Goal: Task Accomplishment & Management: Use online tool/utility

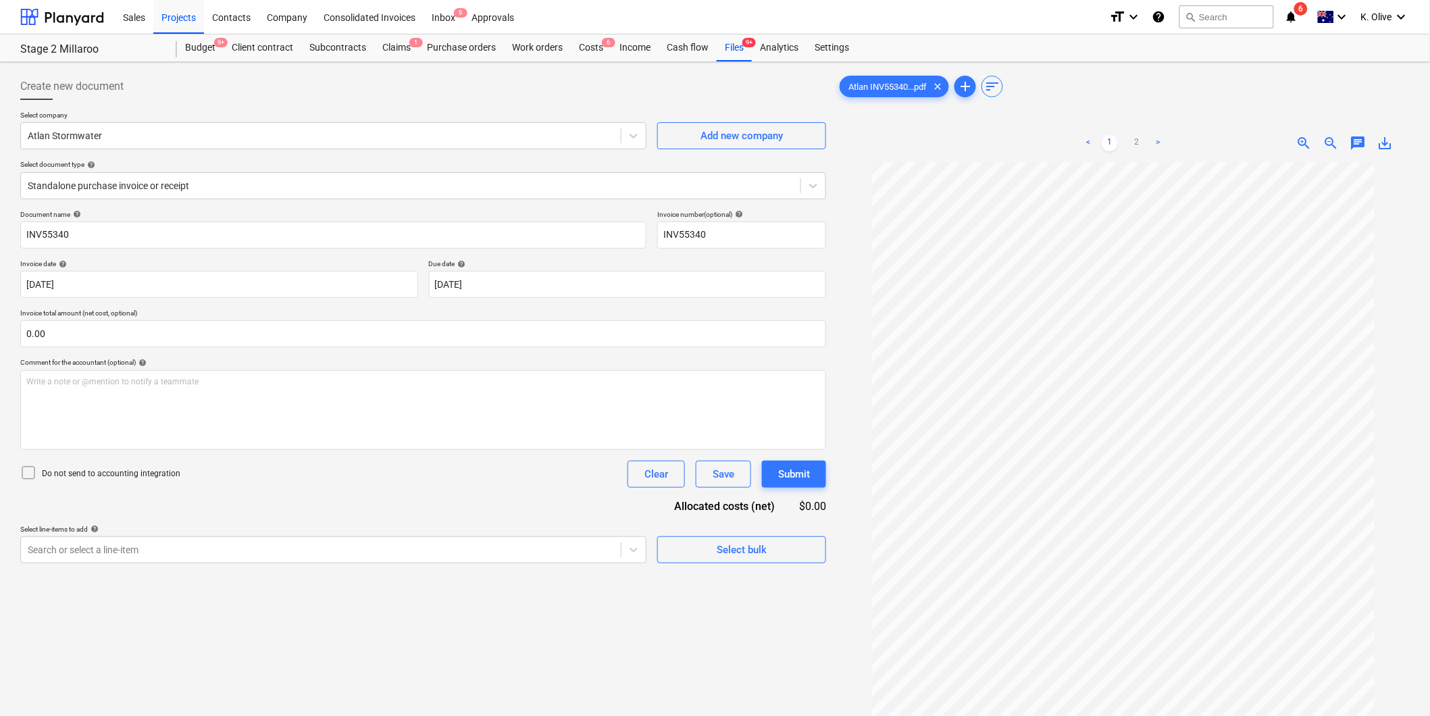
click at [1291, 16] on icon "notifications" at bounding box center [1291, 17] width 14 height 16
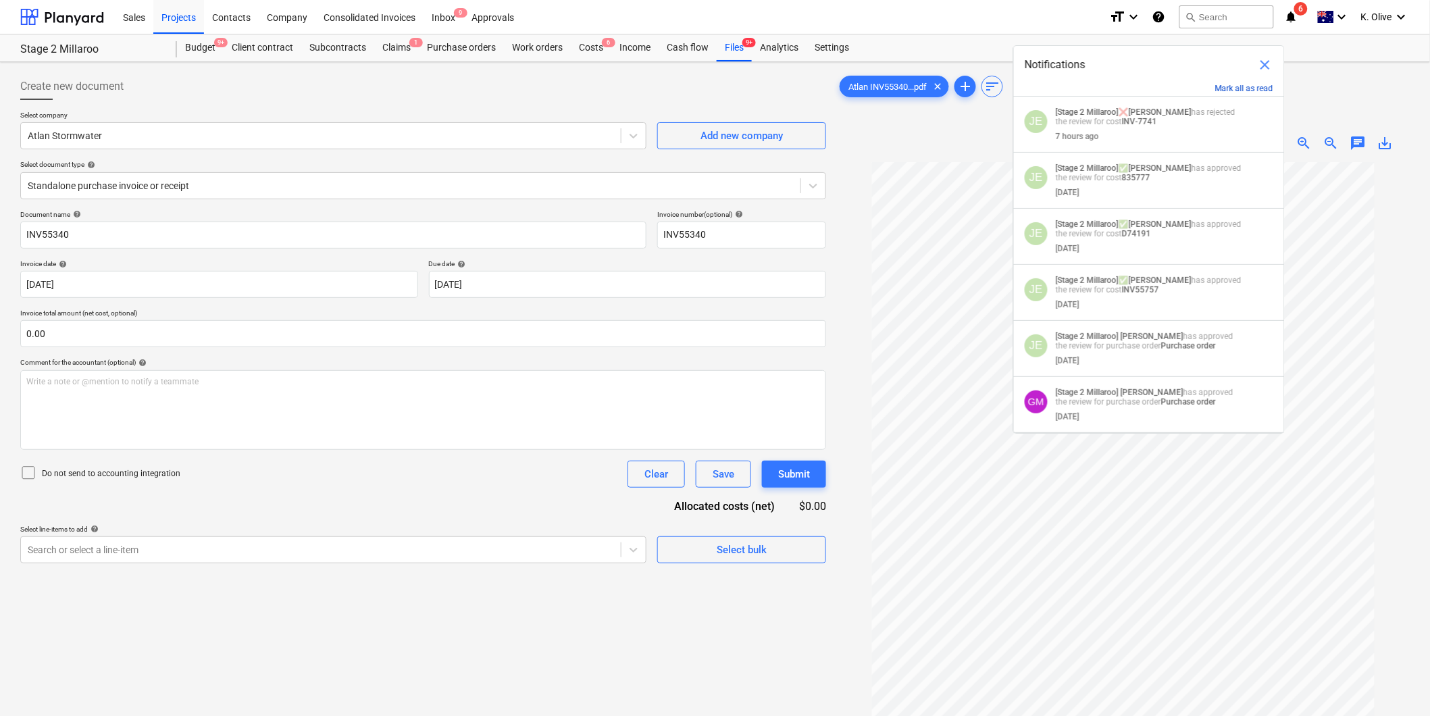
click at [1237, 88] on button "Mark all as read" at bounding box center [1244, 88] width 58 height 9
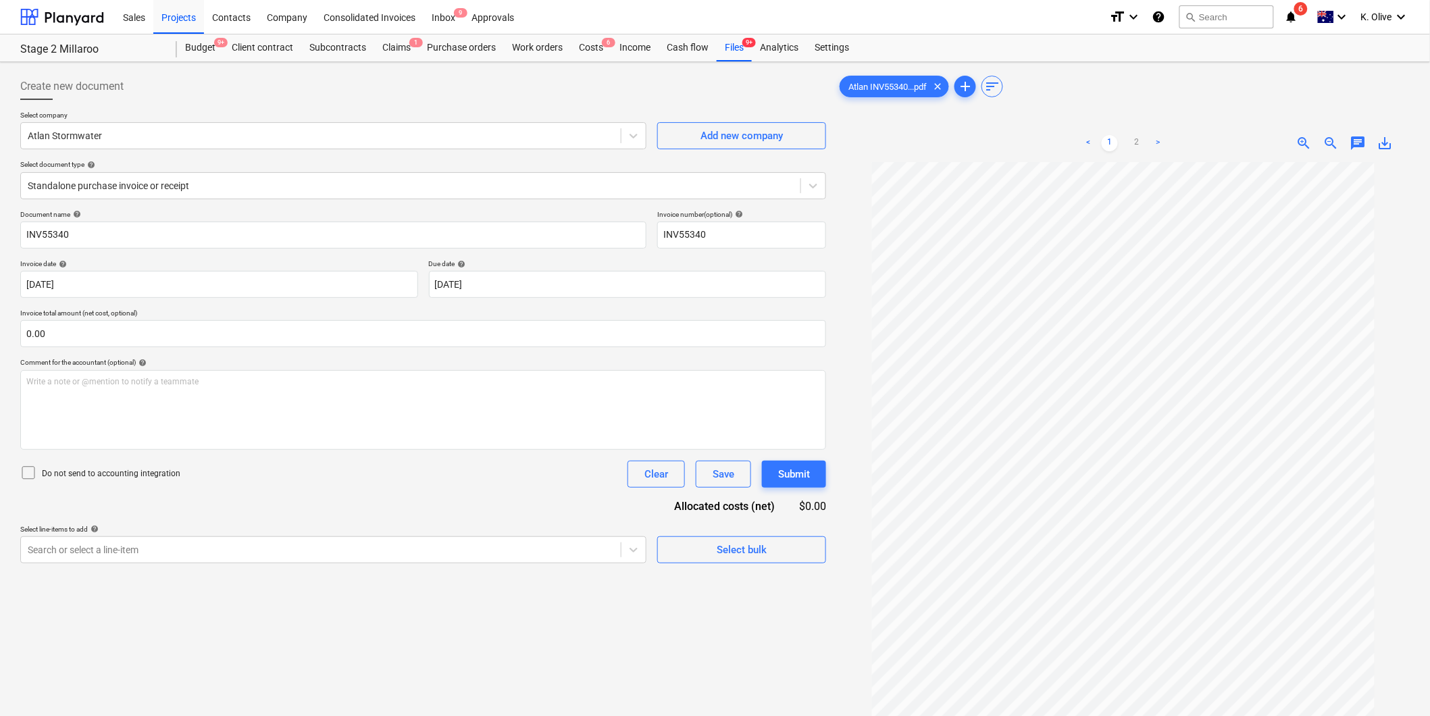
click at [1355, 95] on div "Atlan INV55340...pdf clear add sort" at bounding box center [1123, 86] width 573 height 27
click at [338, 39] on div "Subcontracts" at bounding box center [337, 47] width 73 height 27
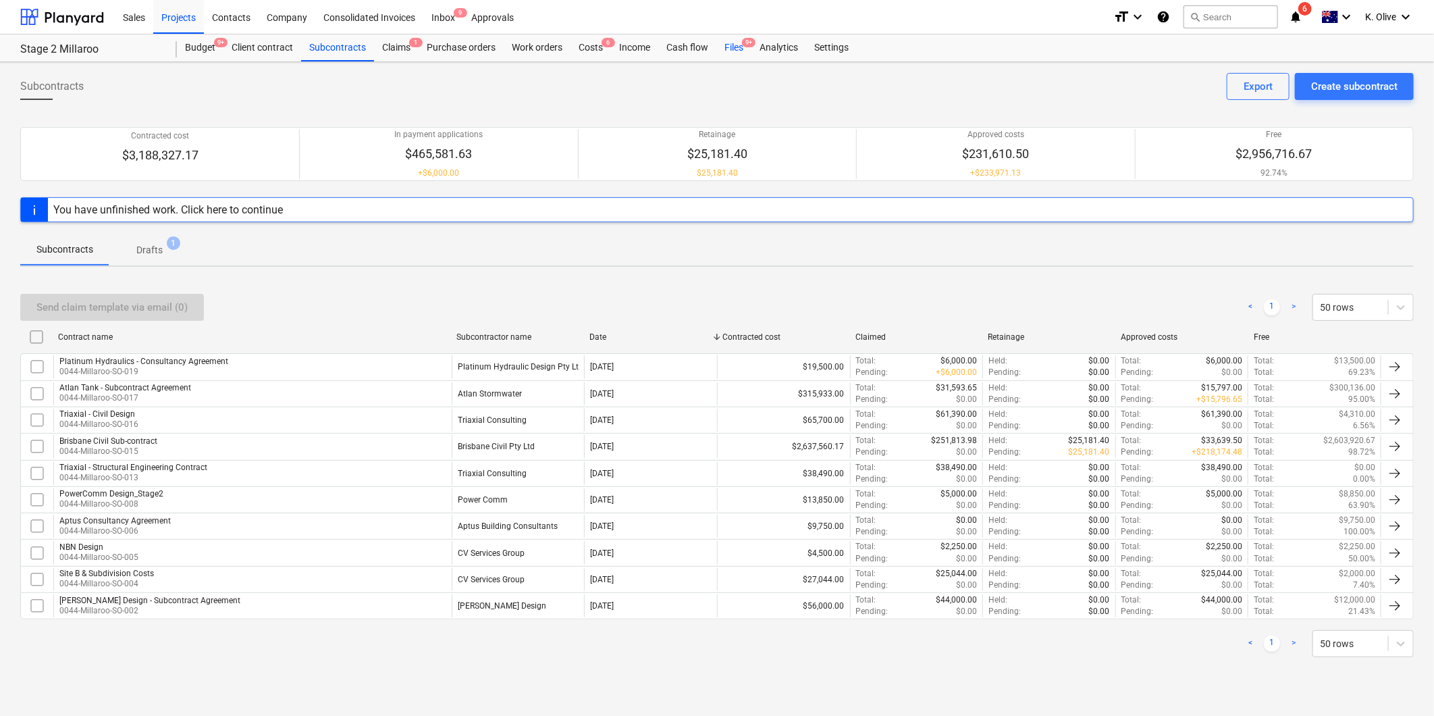
click at [743, 45] on span "9+" at bounding box center [749, 42] width 14 height 9
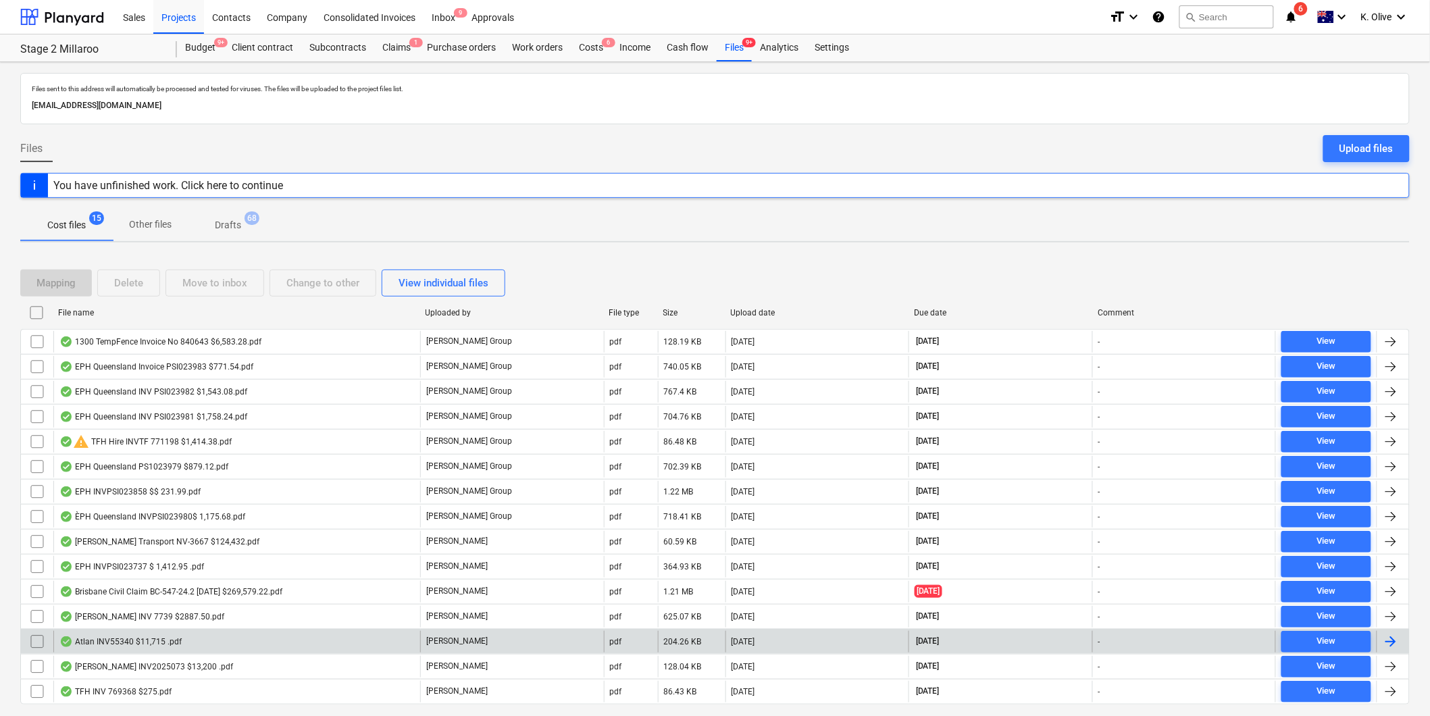
click at [157, 642] on div "Atlan INV55340 $11,715 .pdf" at bounding box center [120, 641] width 122 height 11
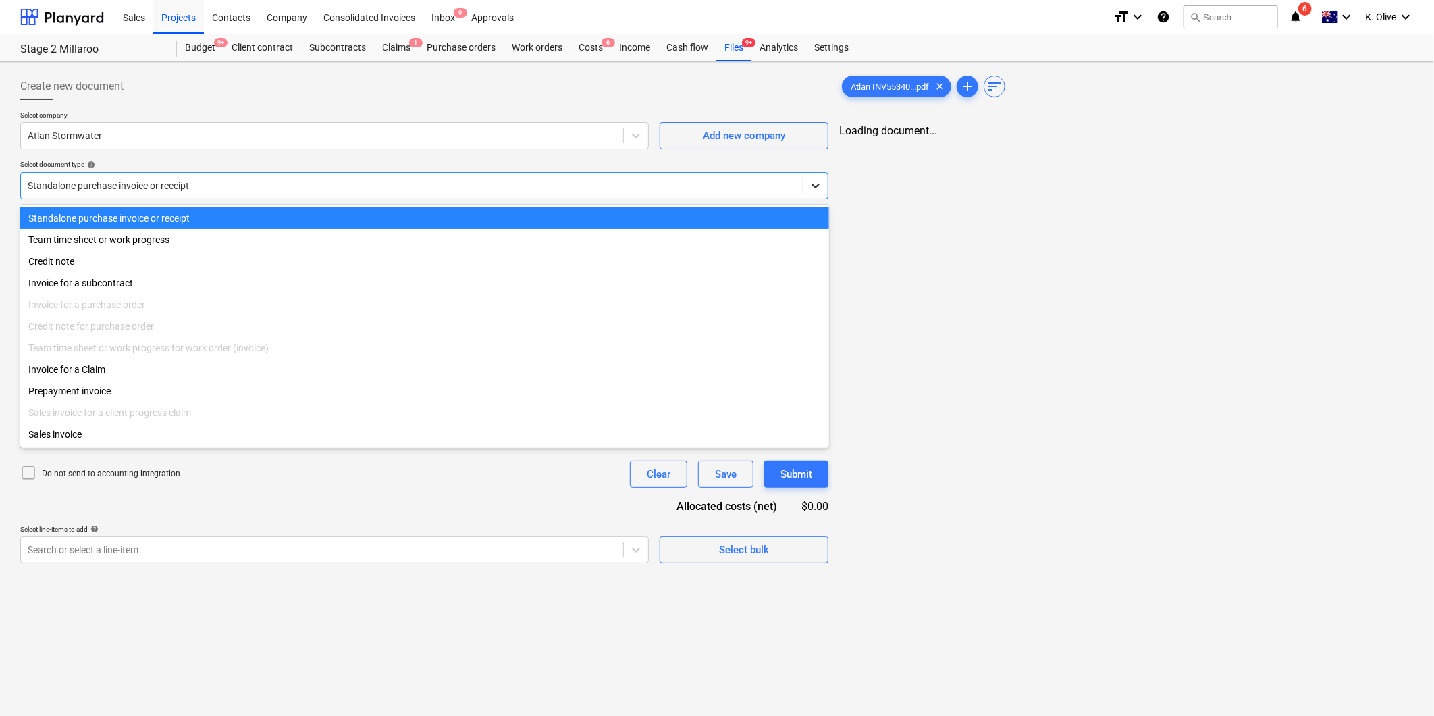
click at [815, 176] on div at bounding box center [816, 186] width 24 height 24
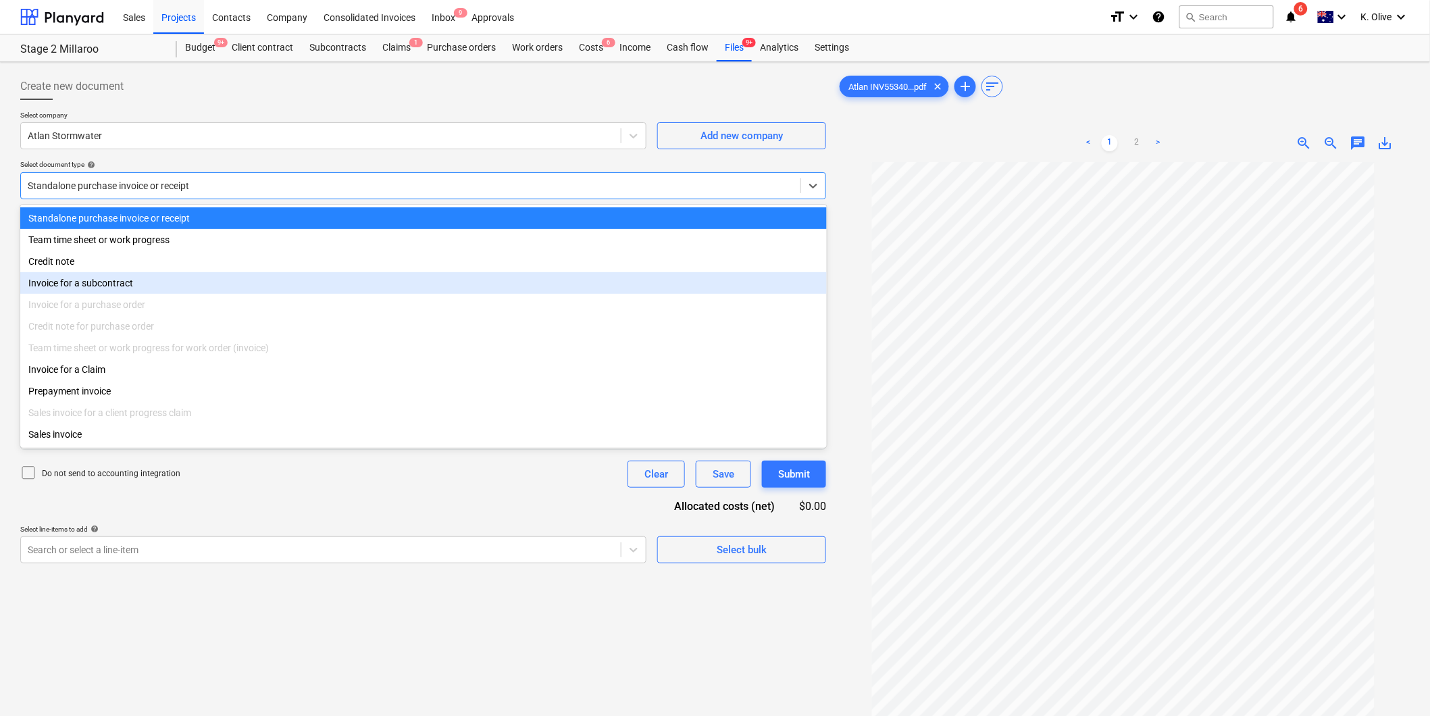
click at [101, 285] on div "Invoice for a subcontract" at bounding box center [423, 283] width 806 height 22
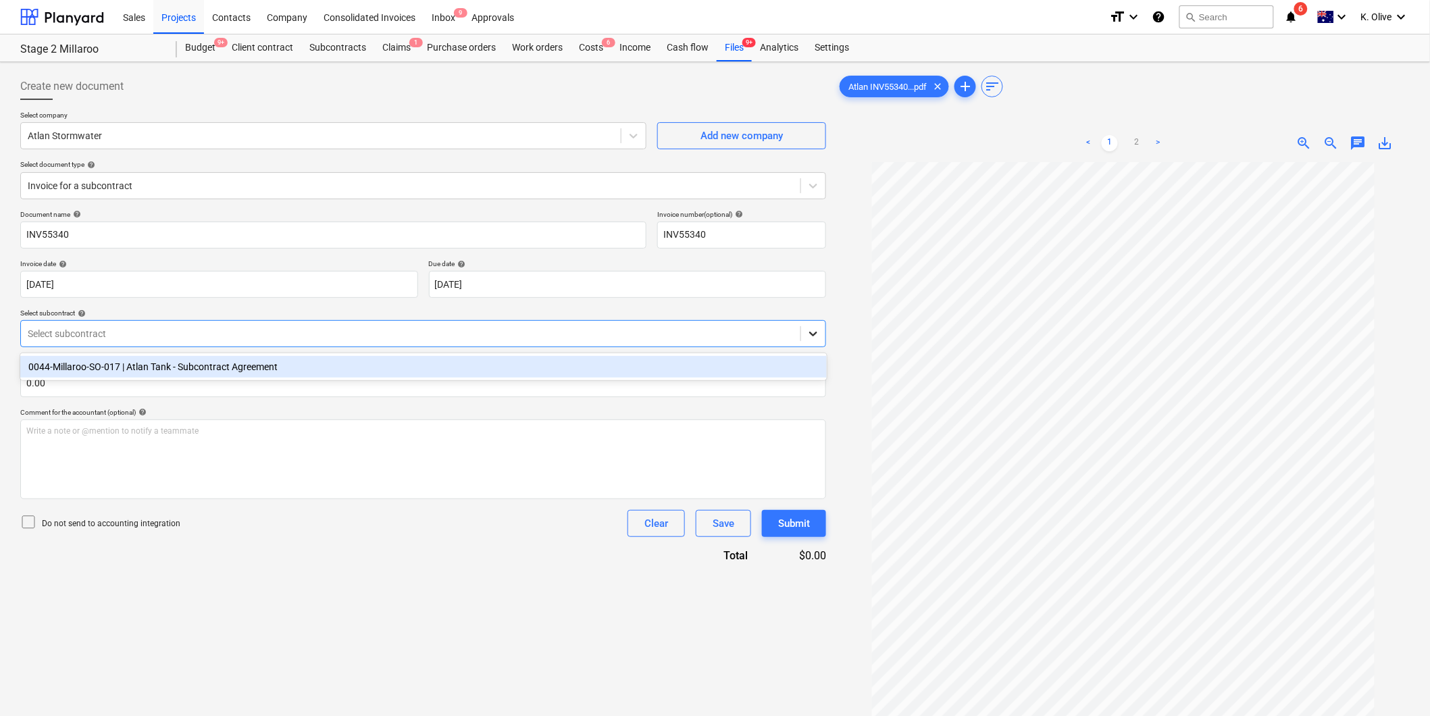
click at [808, 338] on icon at bounding box center [813, 334] width 14 height 14
click at [282, 367] on div "0044-Millaroo-SO-017 | Atlan Tank - Subcontract Agreement" at bounding box center [423, 367] width 806 height 22
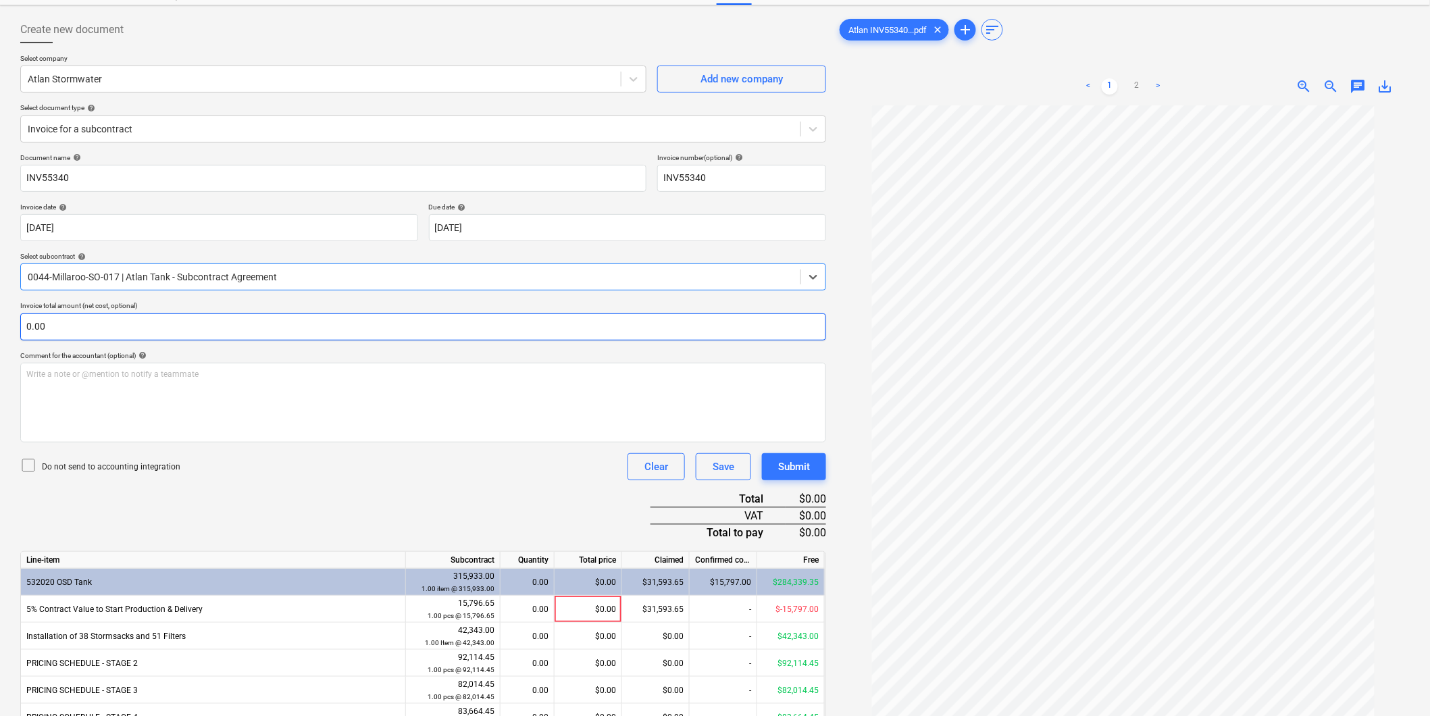
scroll to position [135, 0]
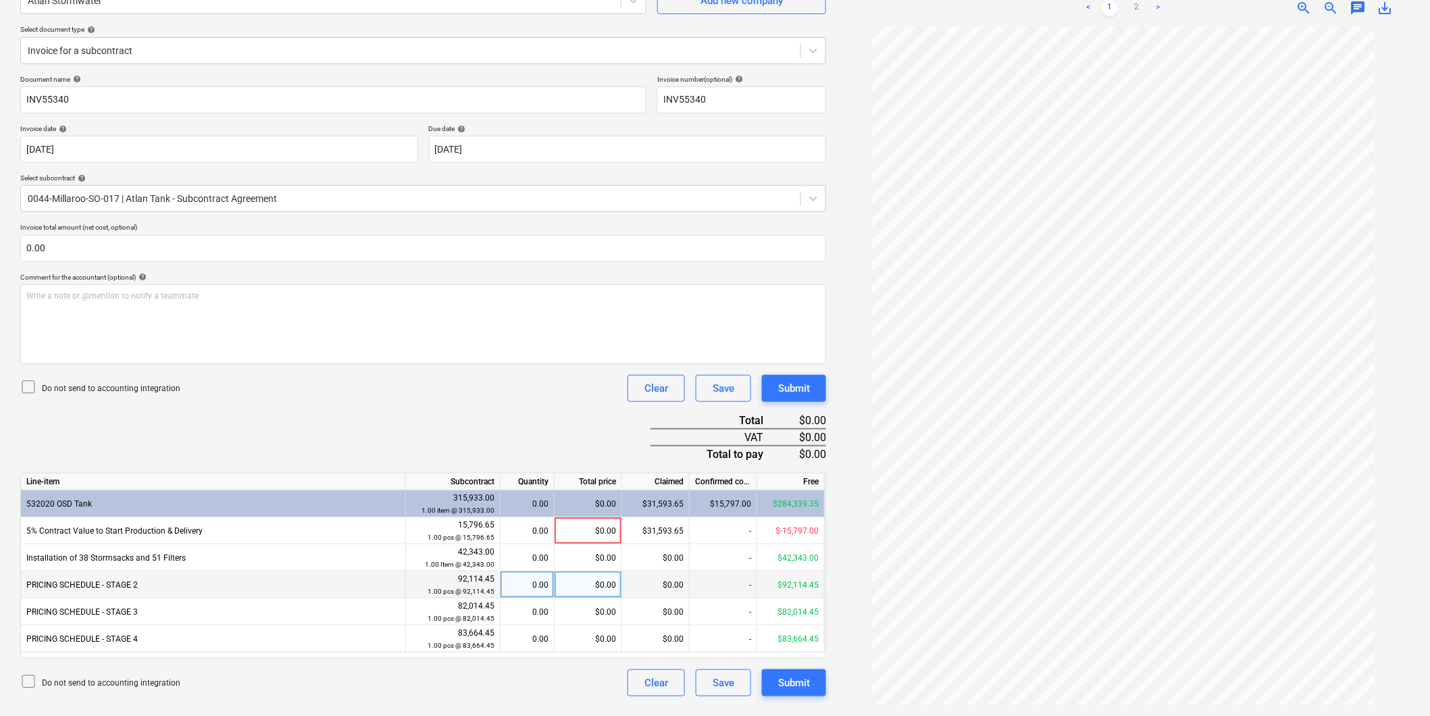
click at [575, 583] on div "$0.00" at bounding box center [588, 584] width 68 height 27
type input "10650"
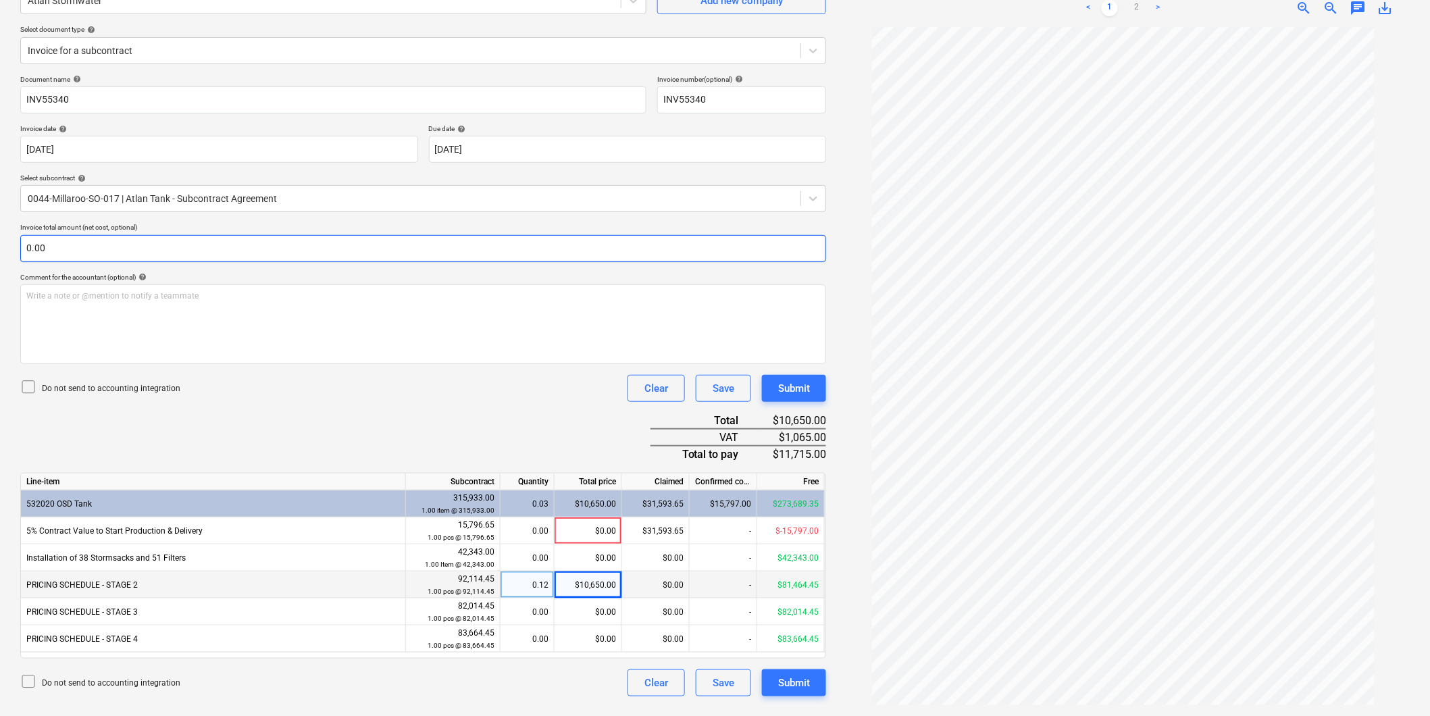
click at [120, 249] on input "0.00" at bounding box center [423, 248] width 806 height 27
click at [124, 250] on input "text" at bounding box center [423, 248] width 806 height 27
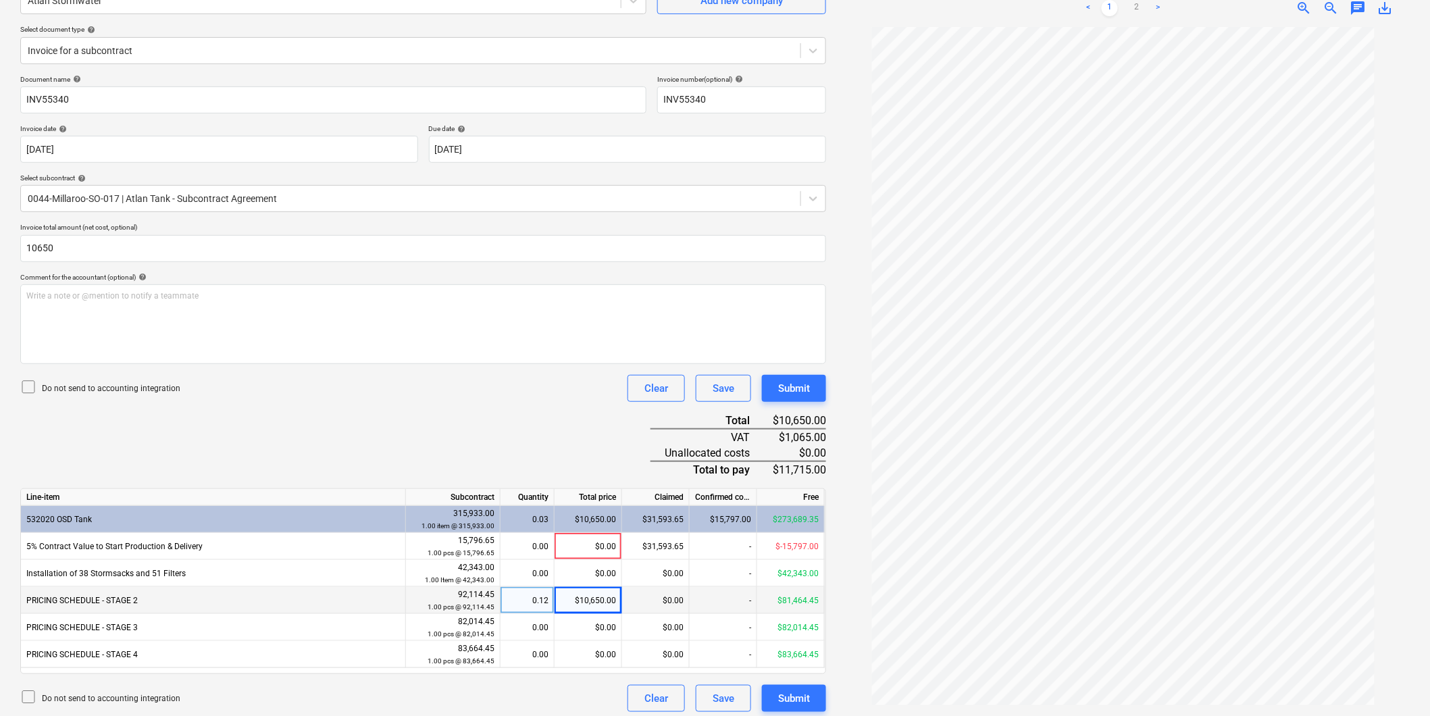
type input "10,650.00"
click at [393, 408] on div "Document name help INV55340 Invoice number (optional) help INV55340 Invoice dat…" at bounding box center [423, 393] width 806 height 637
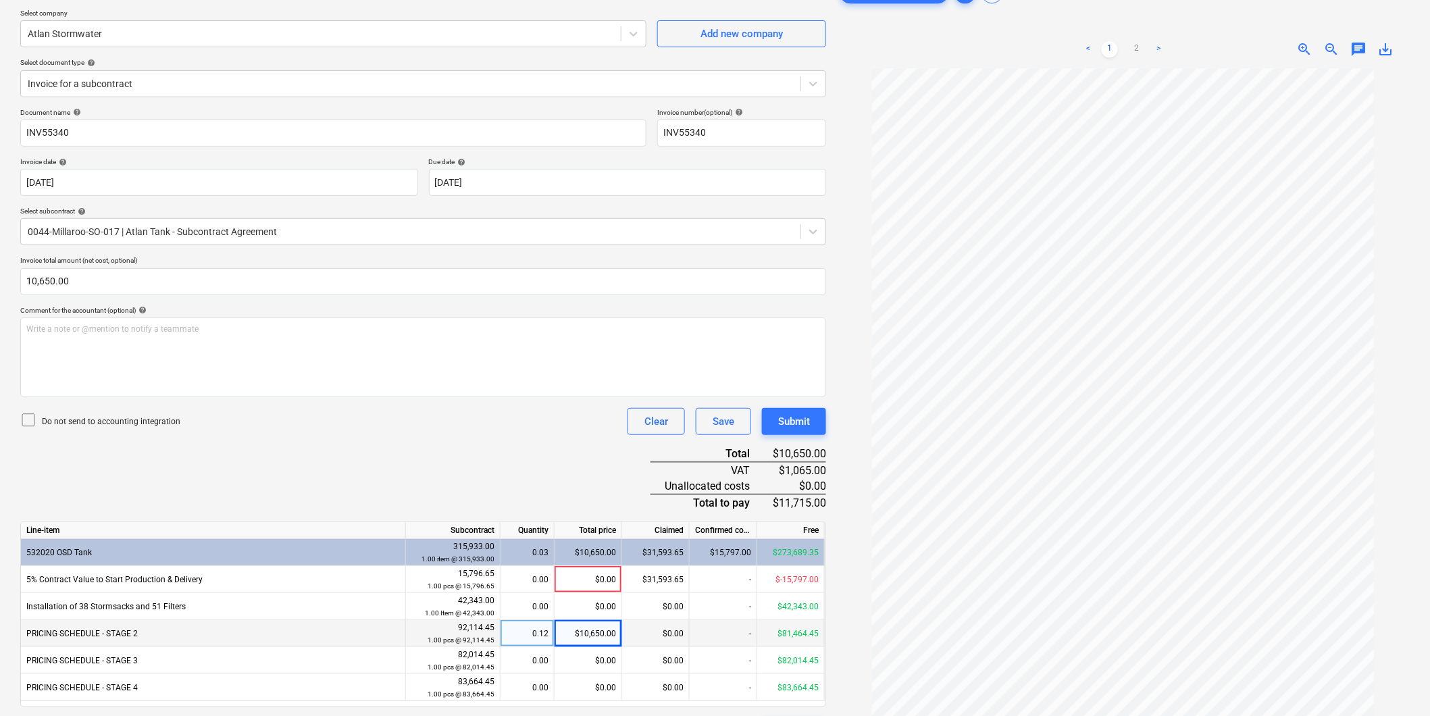
scroll to position [68, 0]
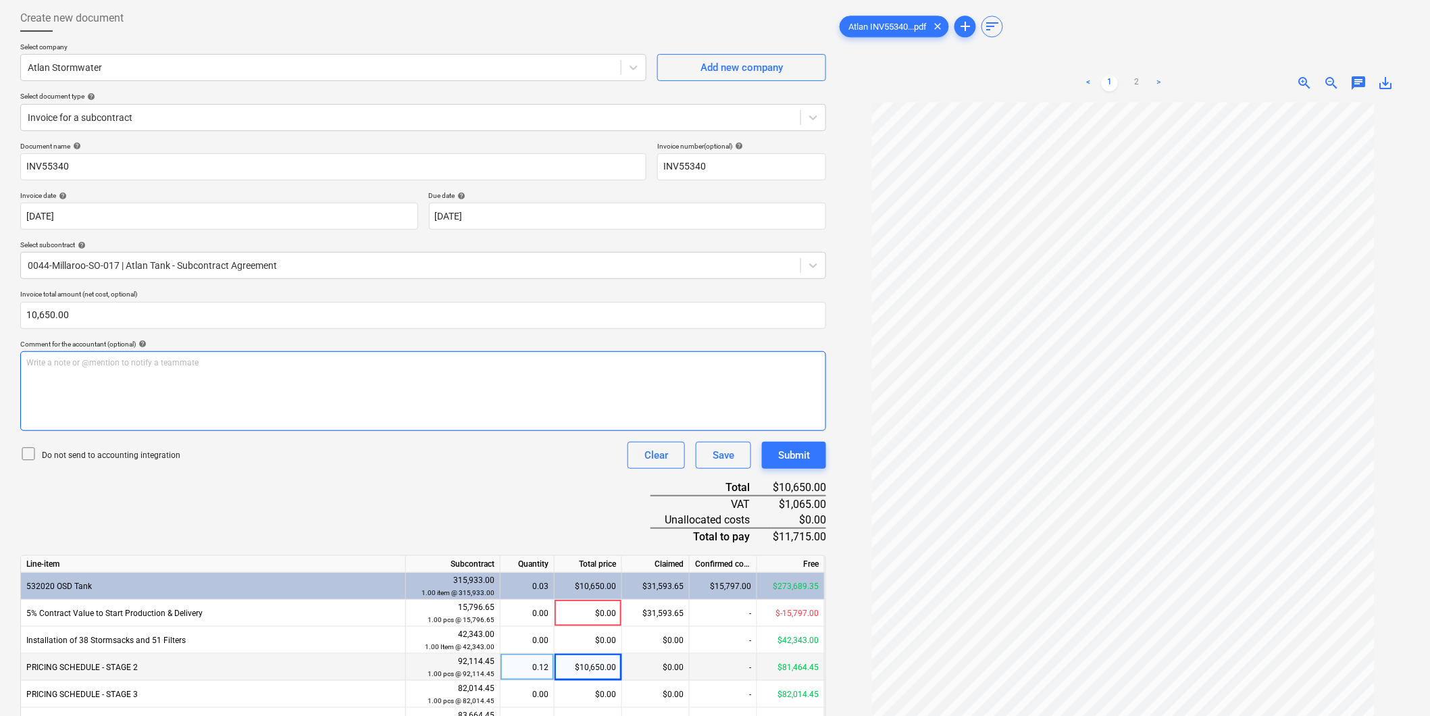
click at [146, 379] on div "Write a note or @mention to notify a teammate [PERSON_NAME]" at bounding box center [423, 391] width 806 height 80
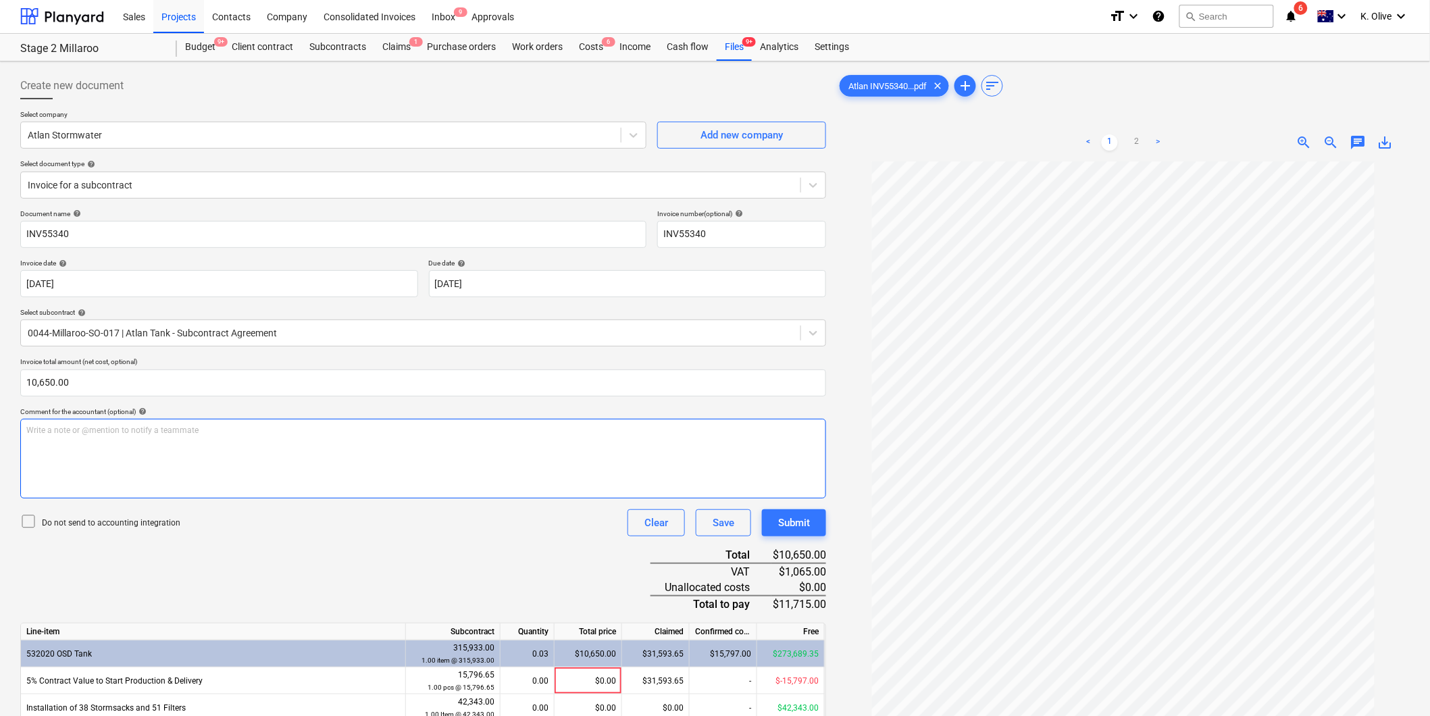
scroll to position [0, 0]
click at [342, 565] on div "Document name help INV55340 Invoice number (optional) help INV55340 Invoice dat…" at bounding box center [423, 528] width 806 height 637
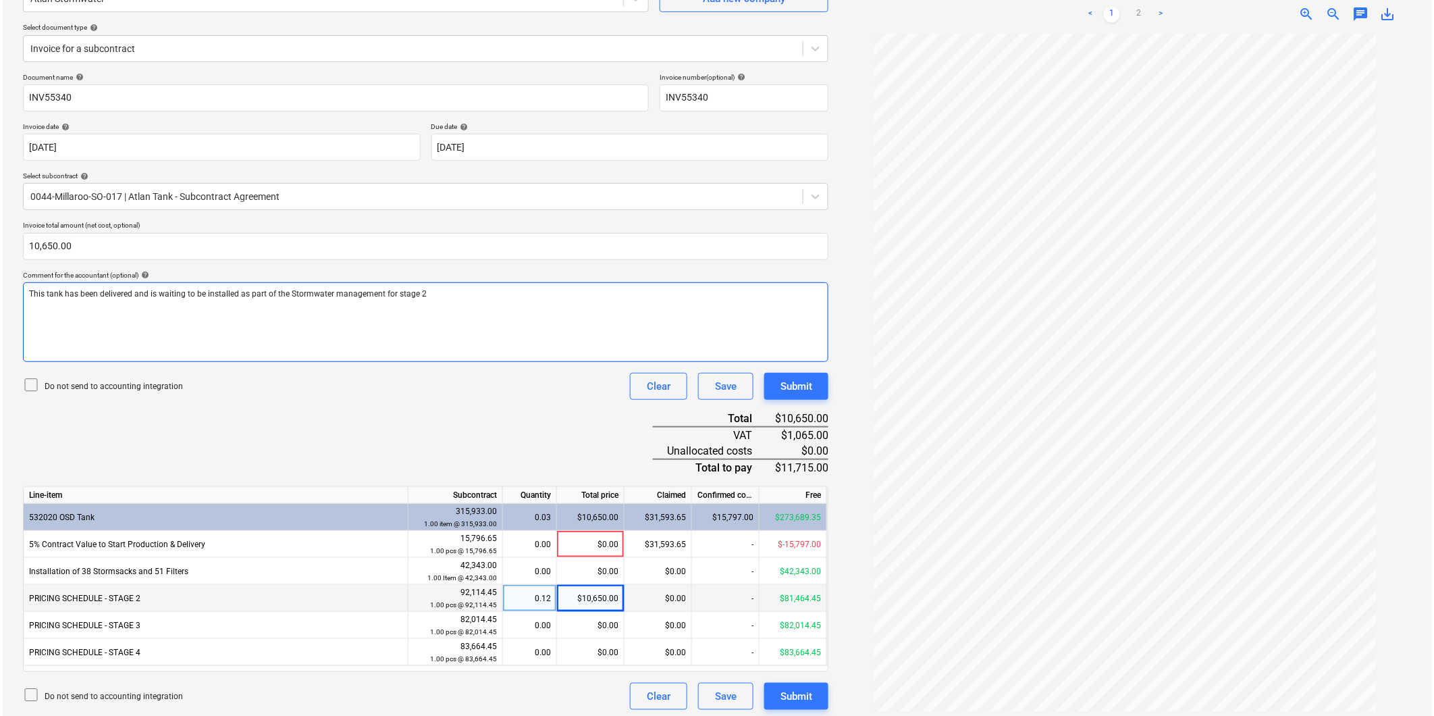
scroll to position [143, 0]
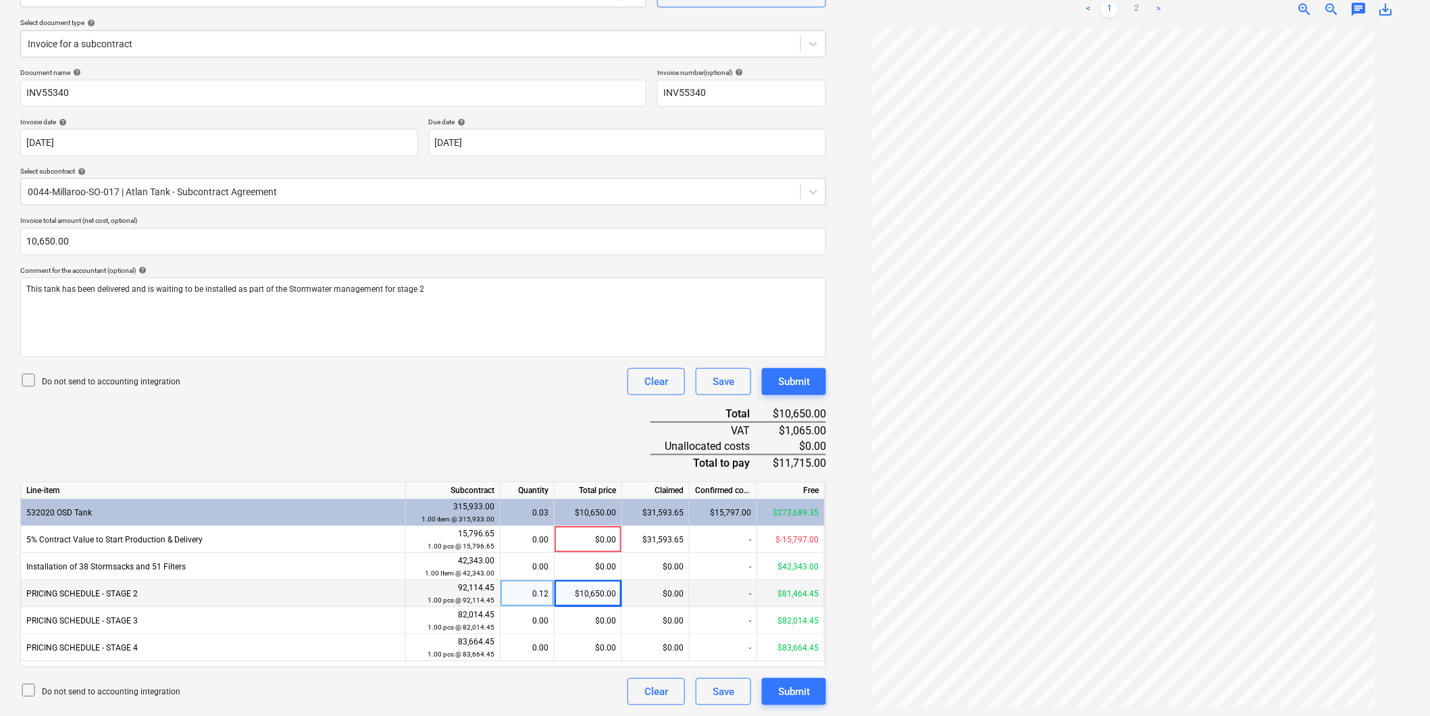
click at [488, 432] on div "Document name help INV55340 Invoice number (optional) help INV55340 Invoice dat…" at bounding box center [423, 386] width 806 height 637
click at [523, 402] on div "Document name help INV55340 Invoice number (optional) help INV55340 Invoice dat…" at bounding box center [423, 386] width 806 height 637
click at [574, 537] on div "$0.00" at bounding box center [588, 539] width 68 height 27
drag, startPoint x: 511, startPoint y: 422, endPoint x: 531, endPoint y: 443, distance: 28.7
click at [515, 425] on div "Document name help INV55340 Invoice number (optional) help INV55340 Invoice dat…" at bounding box center [423, 386] width 806 height 637
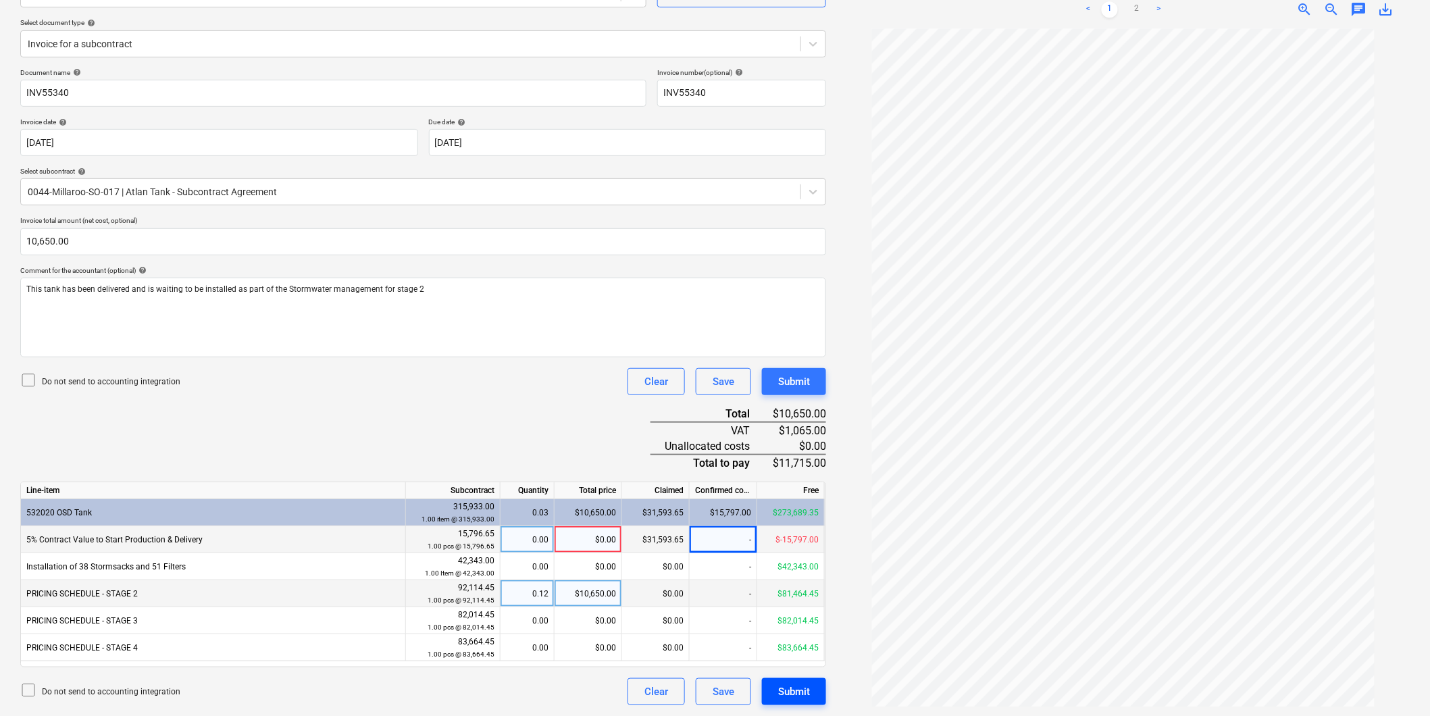
click at [791, 691] on div "Submit" at bounding box center [794, 692] width 32 height 18
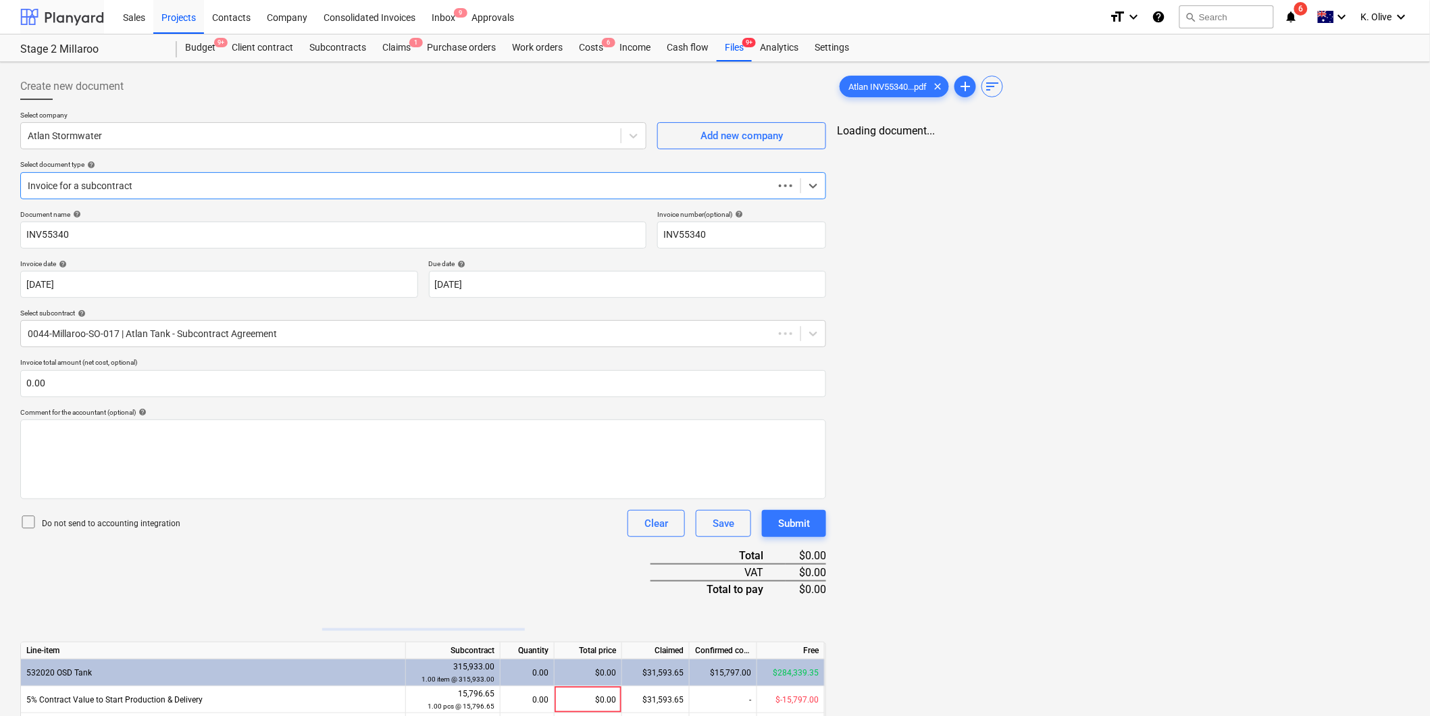
scroll to position [4, 0]
